Goal: Book appointment/travel/reservation

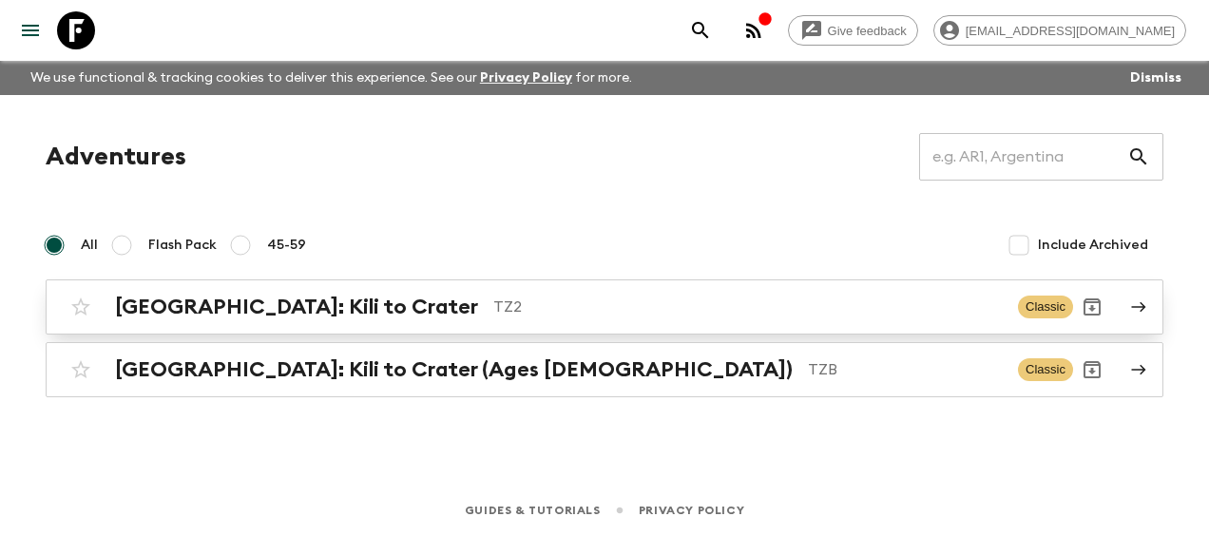
click at [169, 310] on h2 "[GEOGRAPHIC_DATA]: Kili to Crater" at bounding box center [296, 307] width 363 height 25
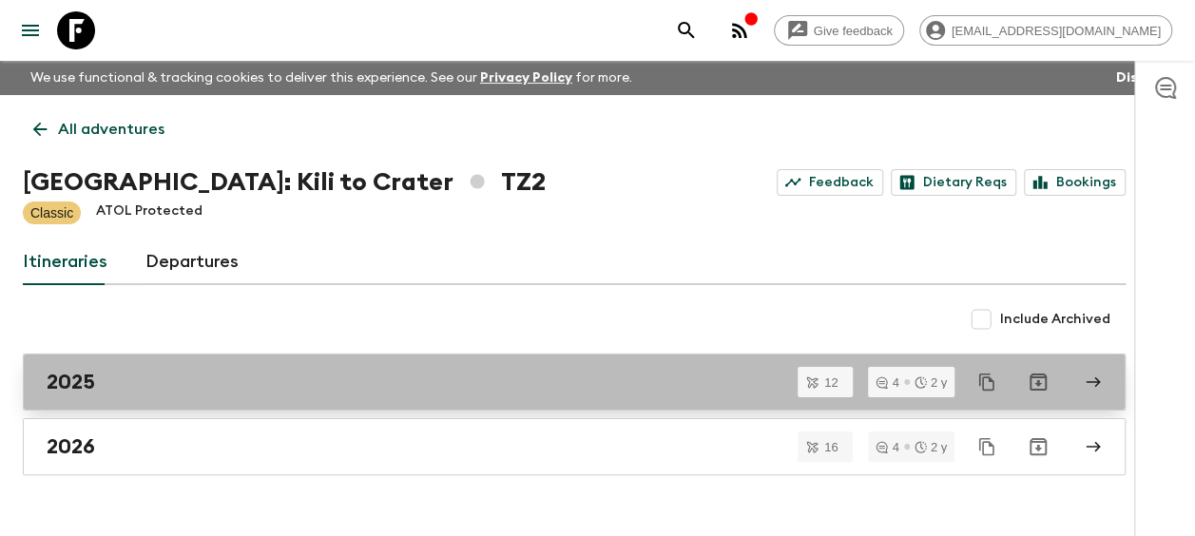
click at [117, 387] on div "2025" at bounding box center [556, 382] width 1019 height 25
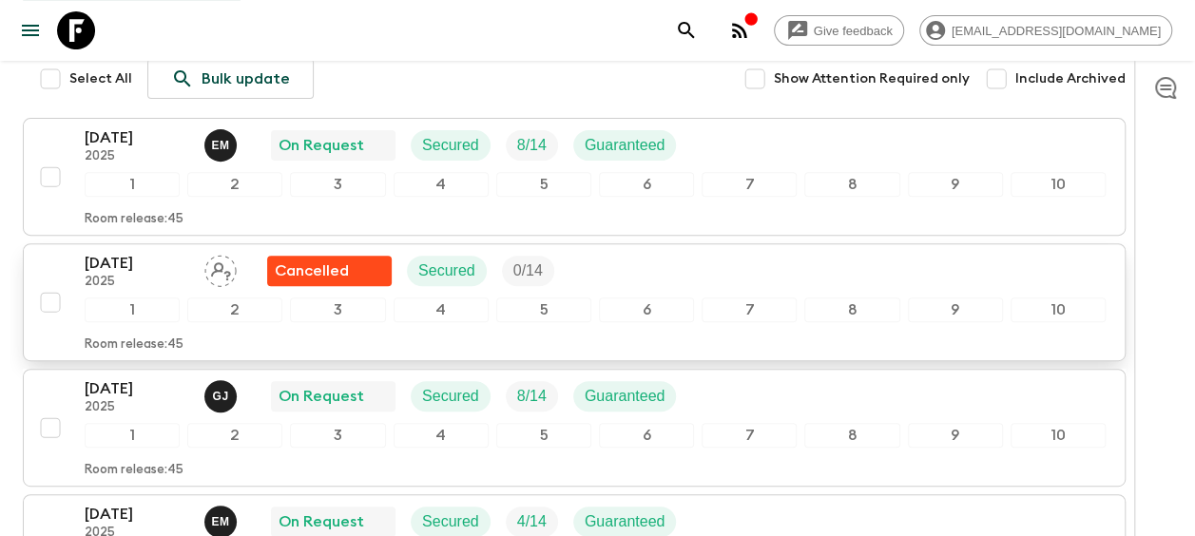
scroll to position [285, 0]
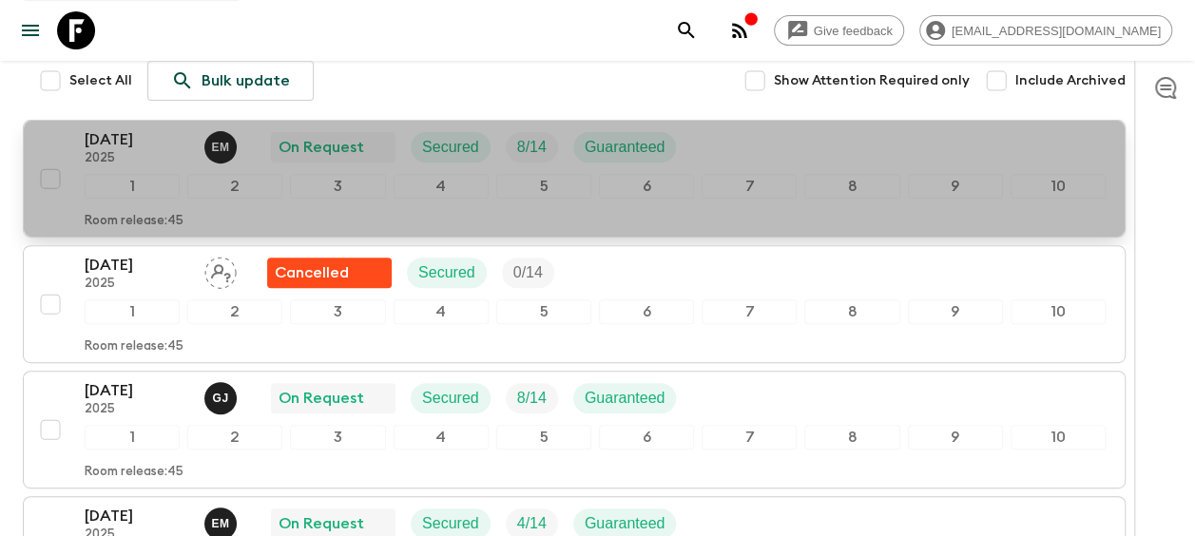
click at [141, 132] on p "[DATE]" at bounding box center [137, 139] width 105 height 23
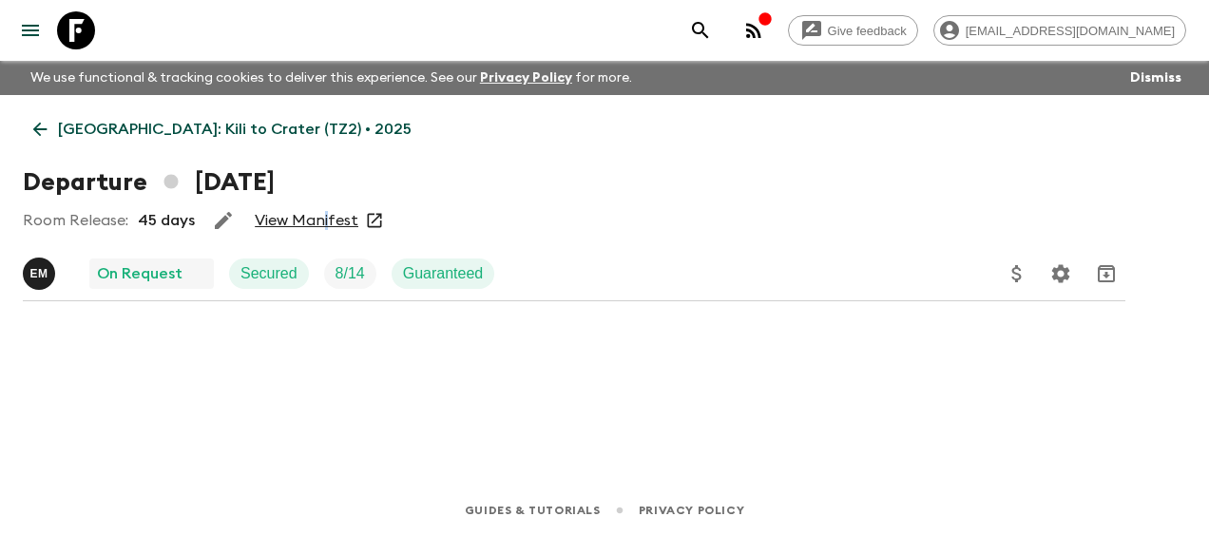
click at [324, 209] on div "Room Release: 45 days View Manifest" at bounding box center [574, 221] width 1103 height 38
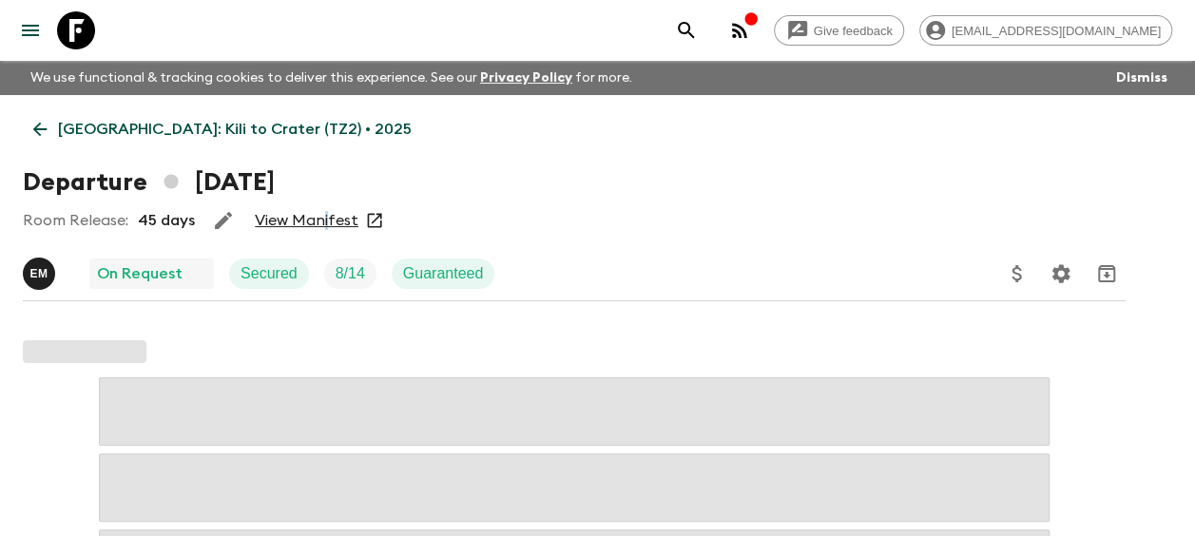
drag, startPoint x: 324, startPoint y: 209, endPoint x: 287, endPoint y: 222, distance: 39.1
click at [287, 222] on link "View Manifest" at bounding box center [307, 220] width 104 height 19
